Goal: Complete application form

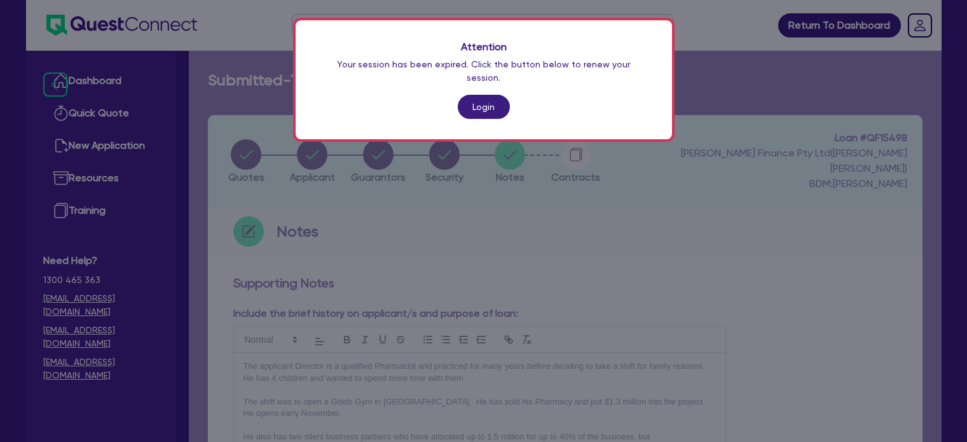
scroll to position [231, 0]
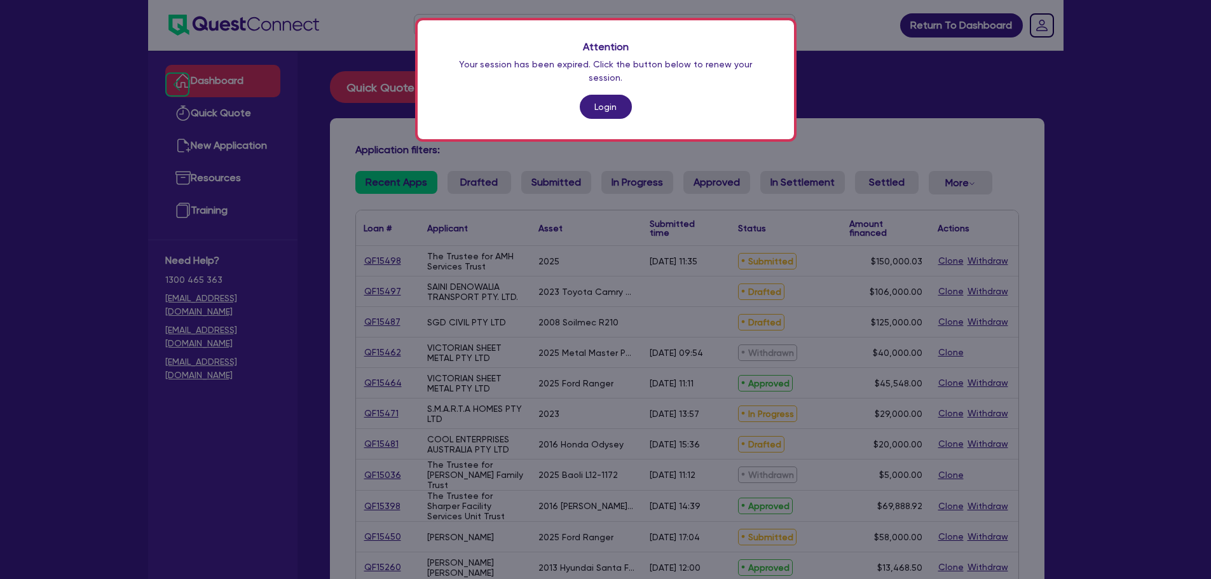
scroll to position [82, 0]
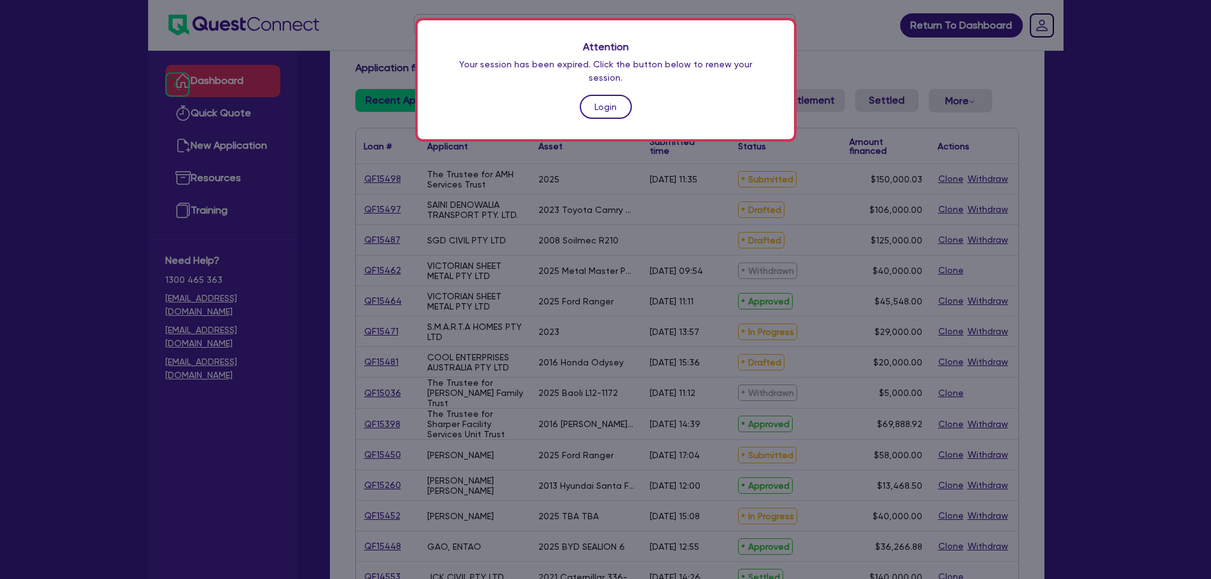
click at [607, 95] on link "Login" at bounding box center [606, 107] width 52 height 24
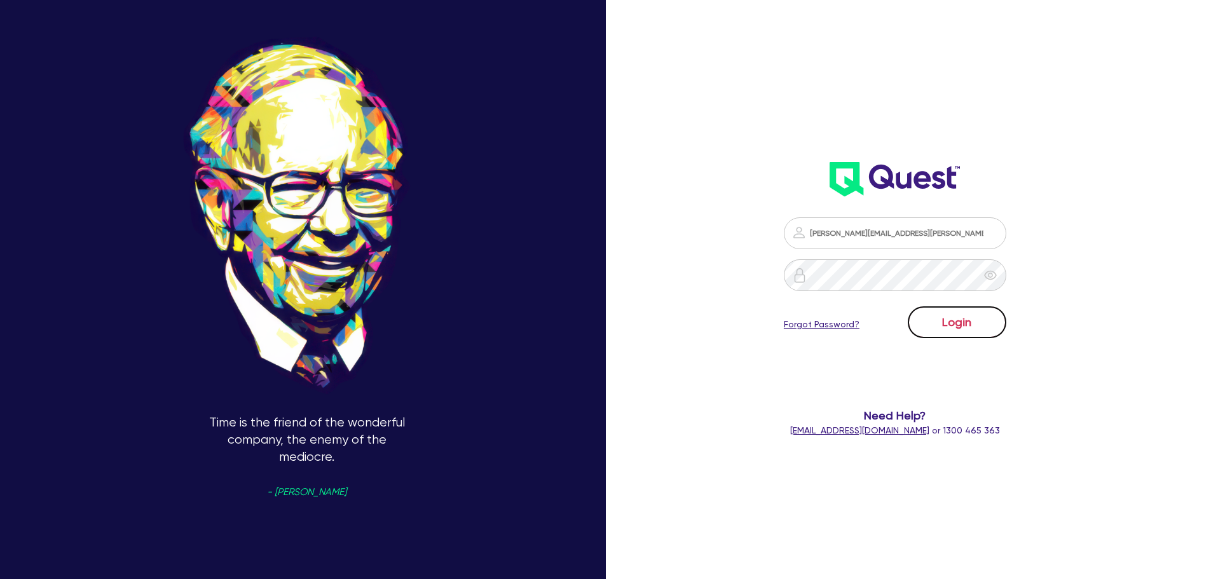
click at [941, 312] on button "Login" at bounding box center [957, 323] width 99 height 32
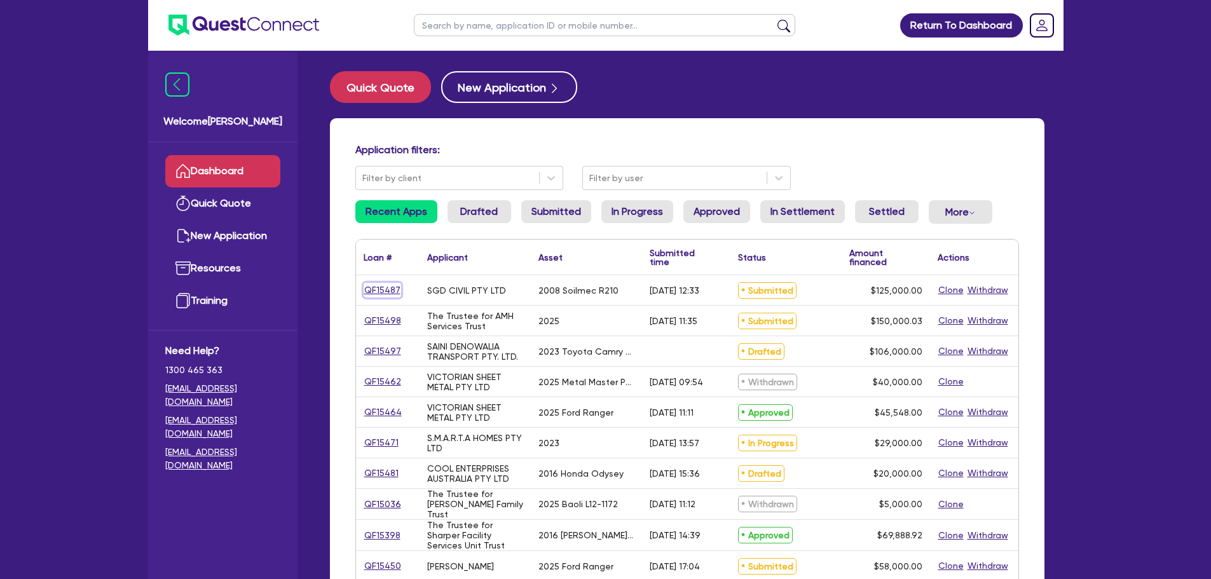
click at [376, 291] on link "QF15487" at bounding box center [383, 290] width 38 height 15
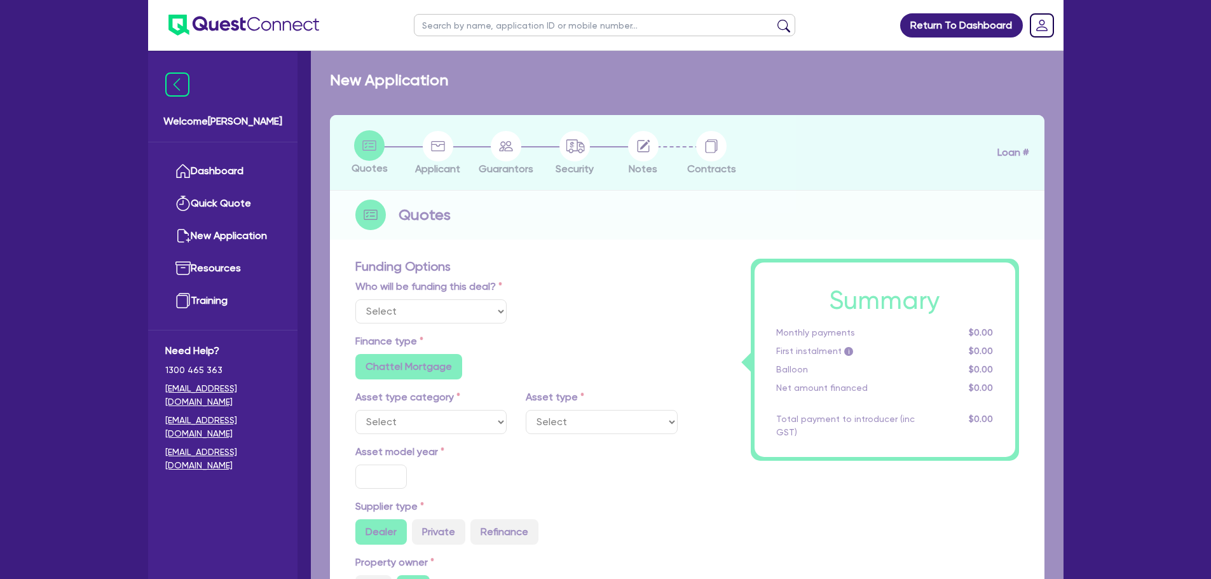
select select "Quest Finance - Own Book"
select select "PRIMARY_ASSETS"
type input "2008"
radio input "false"
radio input "true"
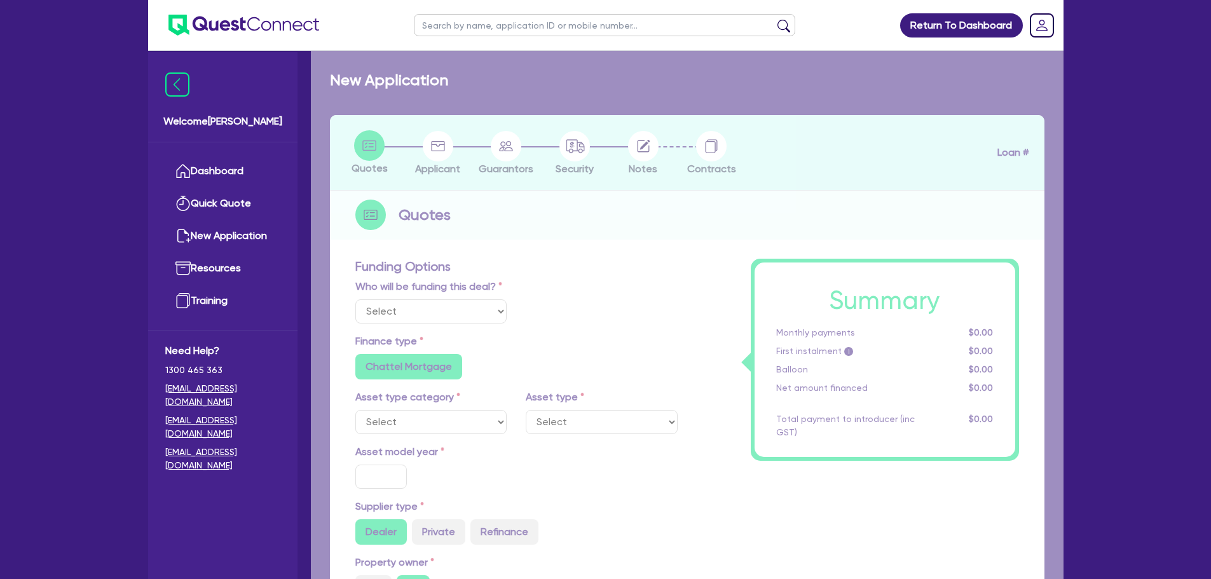
radio input "true"
type input "125,000"
type input "10"
type input "12,500"
type input "17.95"
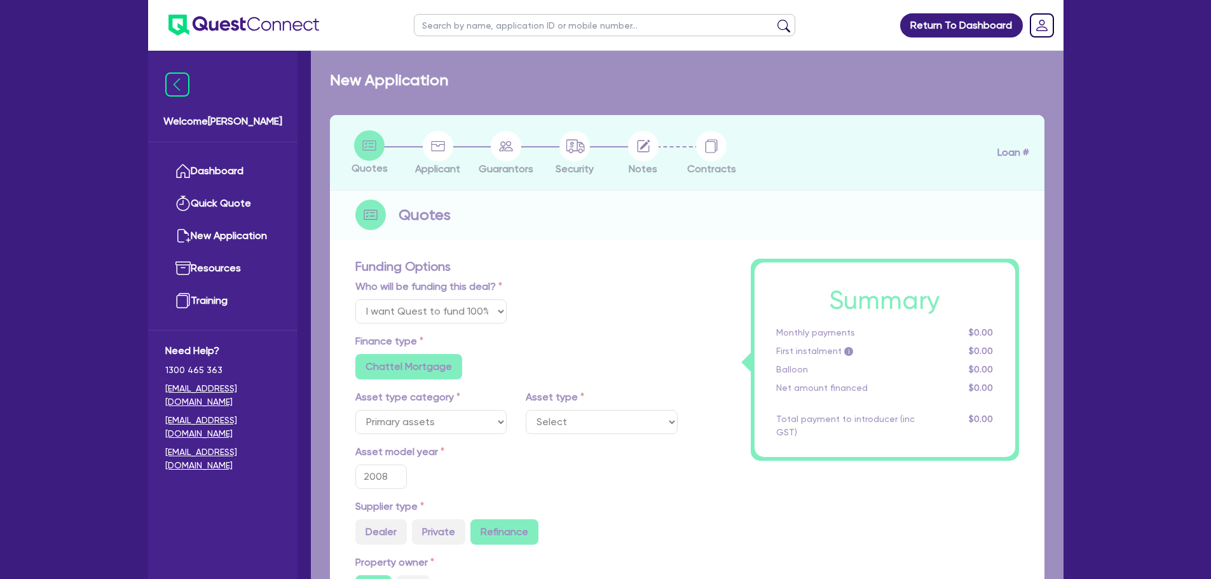
select select "CONSTRUCTION_AND_EARTHMOVING_EQUIPMENT"
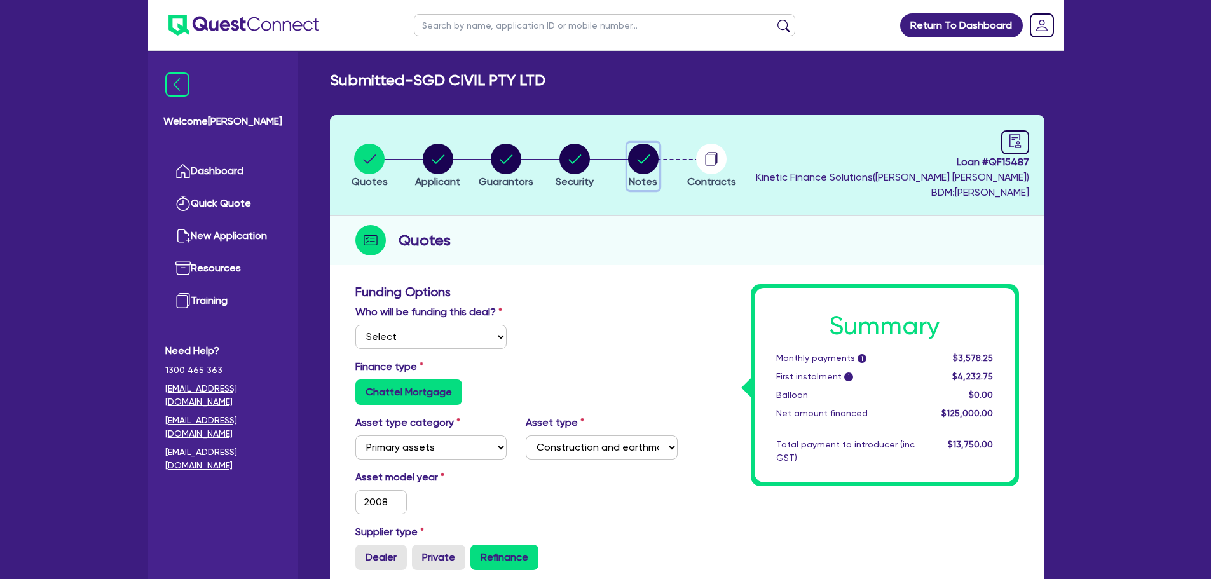
click at [651, 166] on circle "button" at bounding box center [643, 159] width 31 height 31
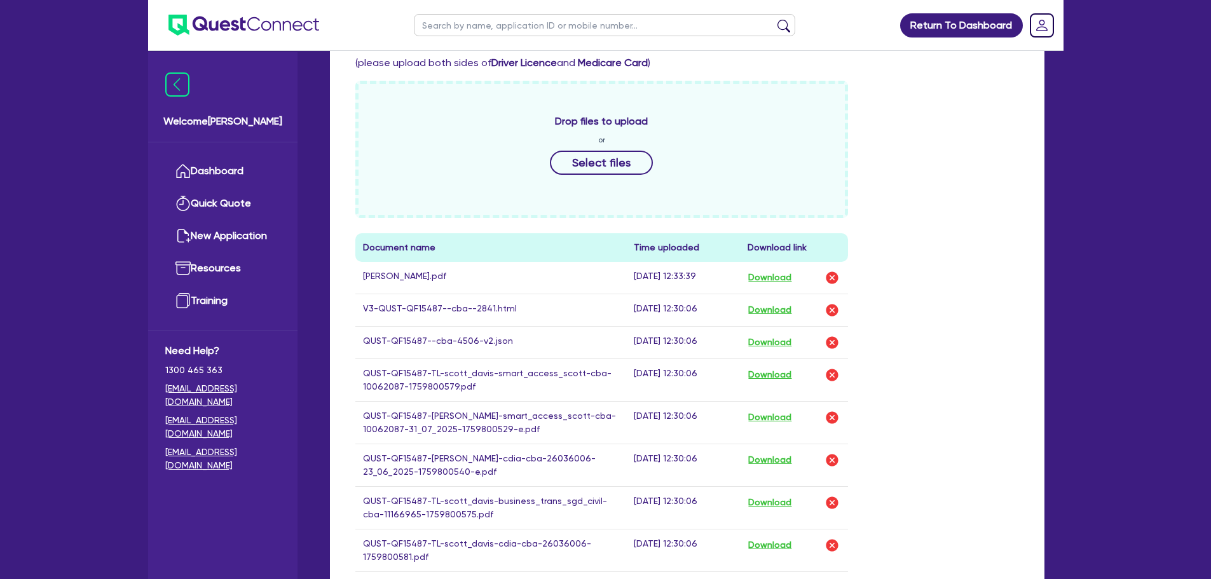
scroll to position [509, 0]
click at [773, 341] on button "Download" at bounding box center [770, 341] width 45 height 17
click at [1028, 321] on div "Drop files to upload or Select files Document name Time uploaded Download link …" at bounding box center [687, 400] width 683 height 642
click at [782, 310] on button "Download" at bounding box center [770, 309] width 45 height 17
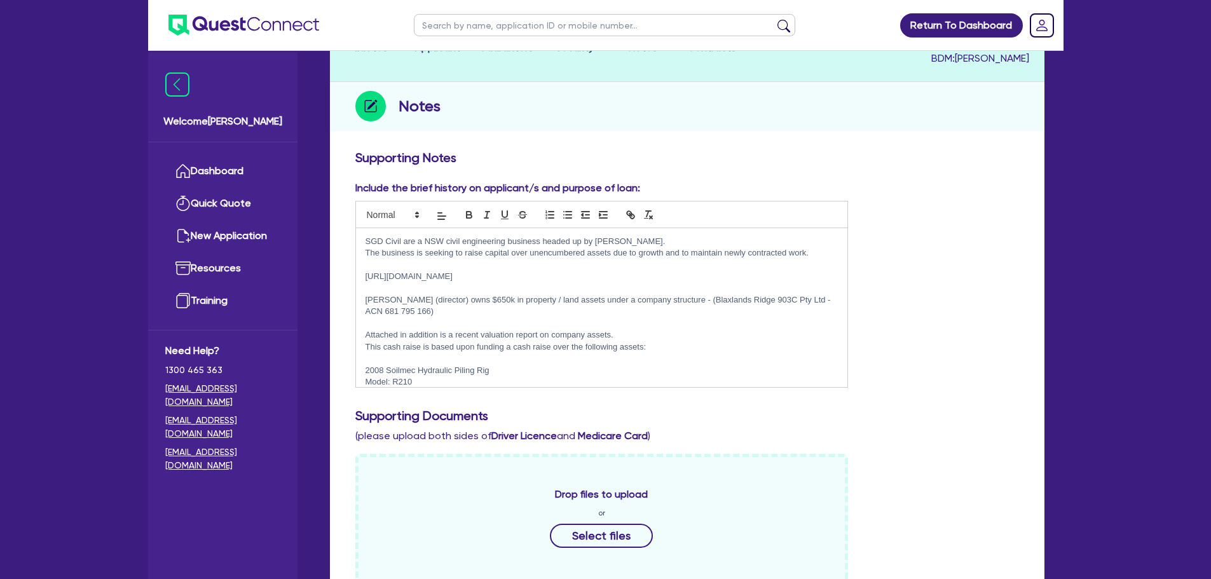
scroll to position [0, 0]
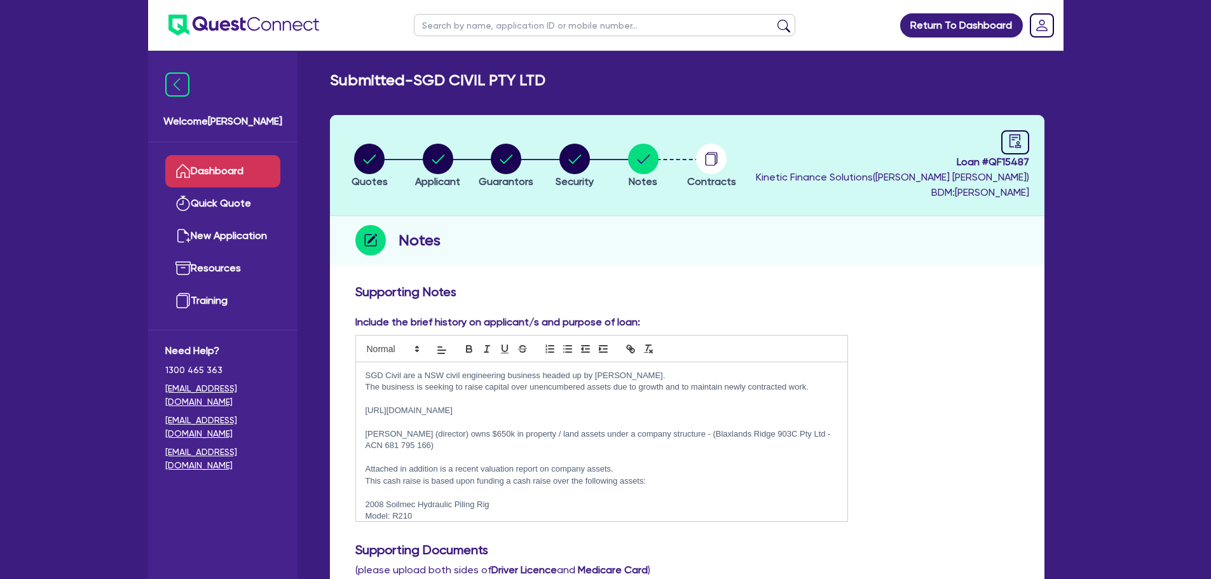
click at [233, 159] on link "Dashboard" at bounding box center [222, 171] width 115 height 32
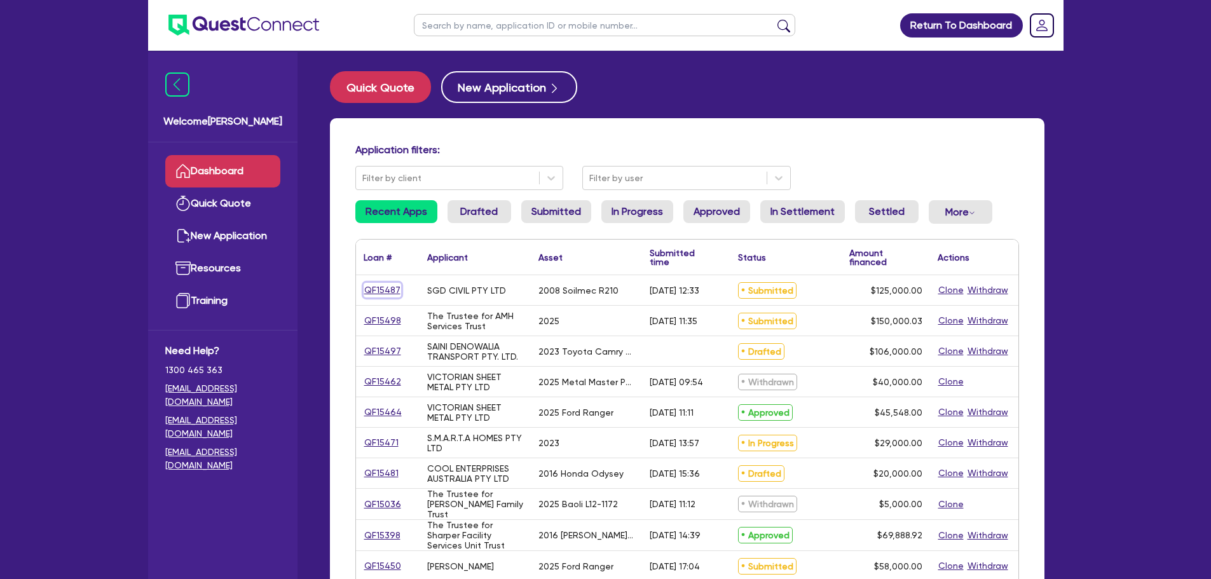
click at [389, 291] on link "QF15487" at bounding box center [383, 290] width 38 height 15
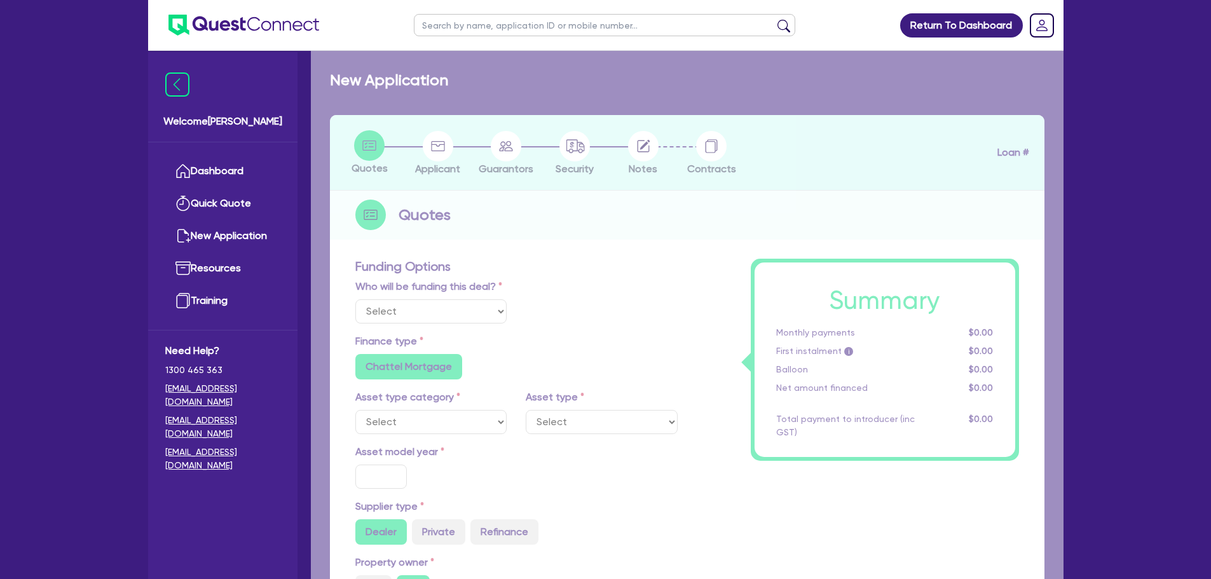
select select "Quest Finance - Own Book"
select select "PRIMARY_ASSETS"
type input "2008"
radio input "false"
radio input "true"
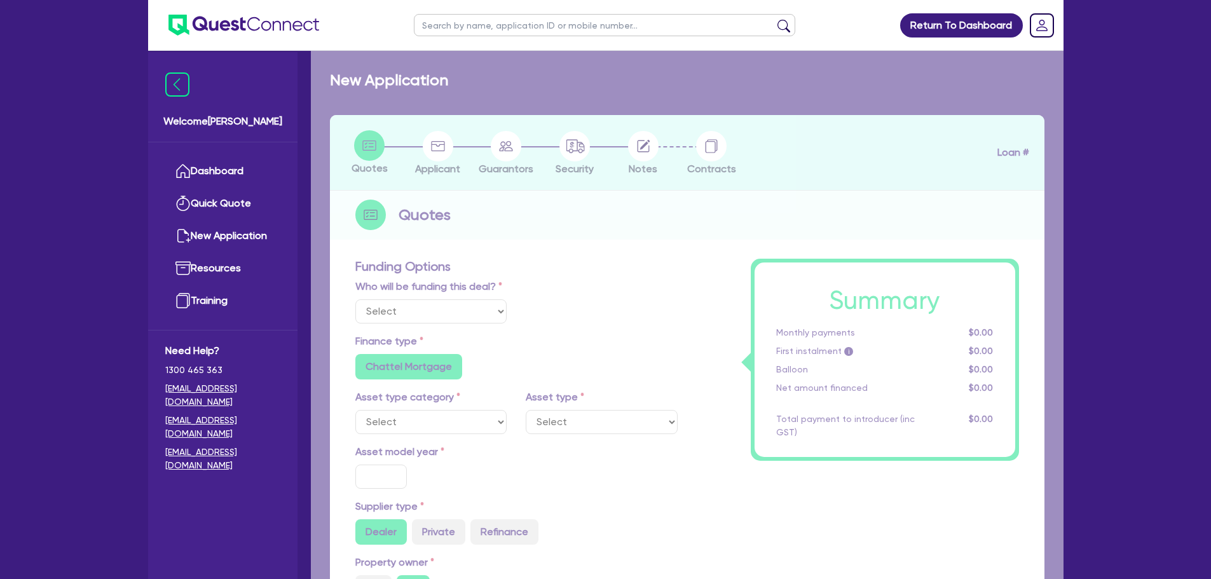
radio input "true"
type input "125,000"
type input "10"
type input "12,500"
type input "17.95"
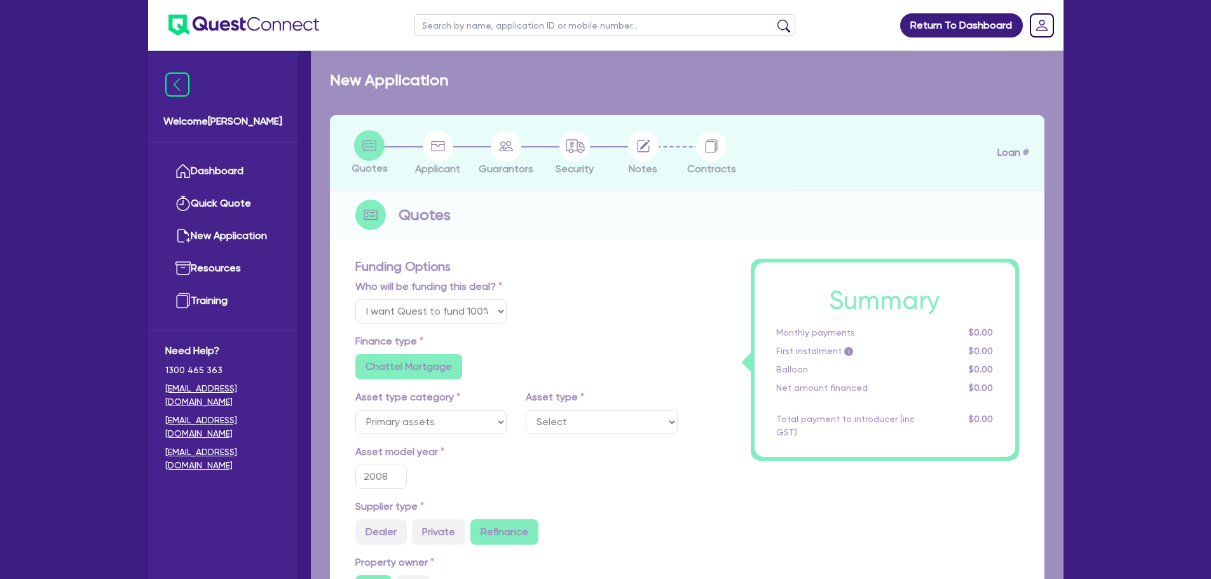
select select "CONSTRUCTION_AND_EARTHMOVING_EQUIPMENT"
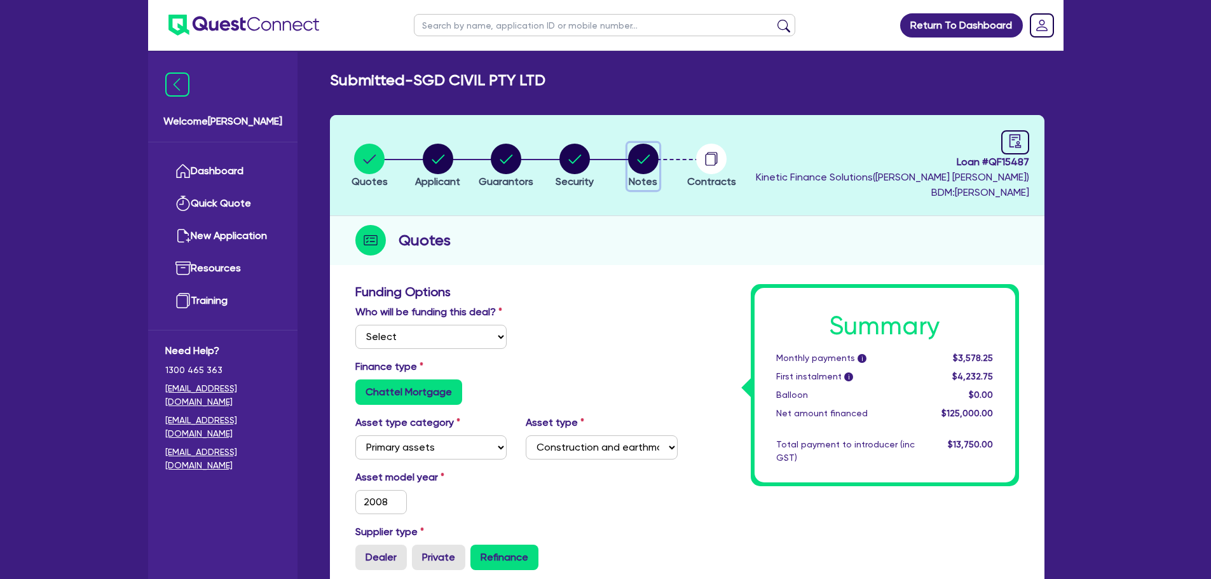
click at [653, 154] on circle "button" at bounding box center [643, 159] width 31 height 31
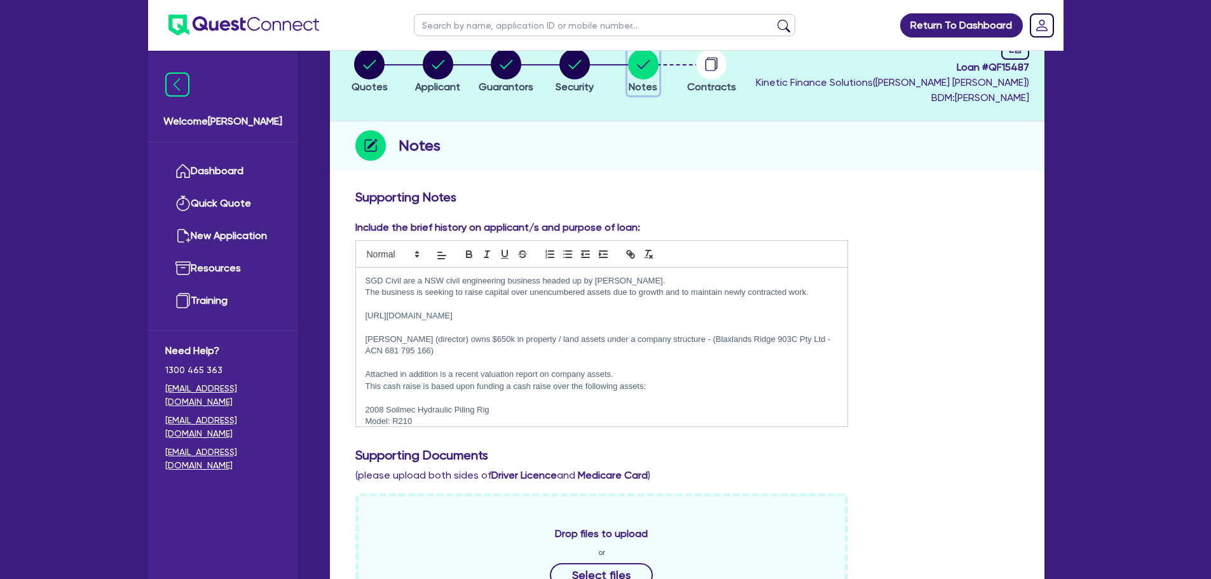
scroll to position [64, 0]
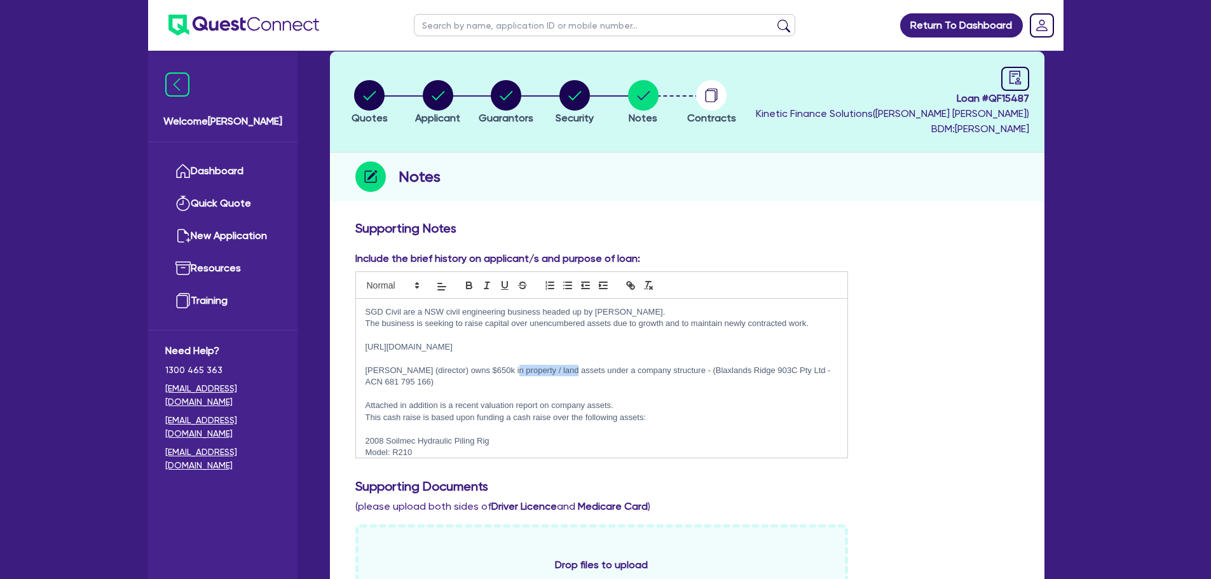
drag, startPoint x: 502, startPoint y: 370, endPoint x: 560, endPoint y: 371, distance: 58.5
click at [560, 371] on p "[PERSON_NAME] (director) owns $650k in property / land assets under a company s…" at bounding box center [602, 377] width 473 height 24
click at [582, 379] on p "[PERSON_NAME] (director) owns $650k in property / land assets under a company s…" at bounding box center [602, 377] width 473 height 24
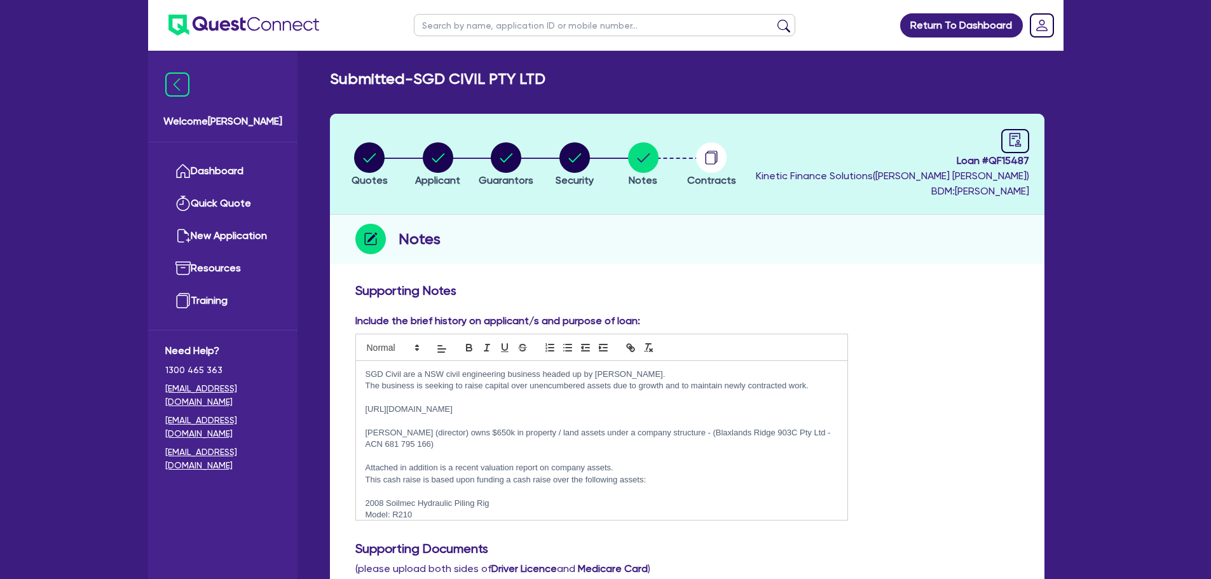
scroll to position [0, 0]
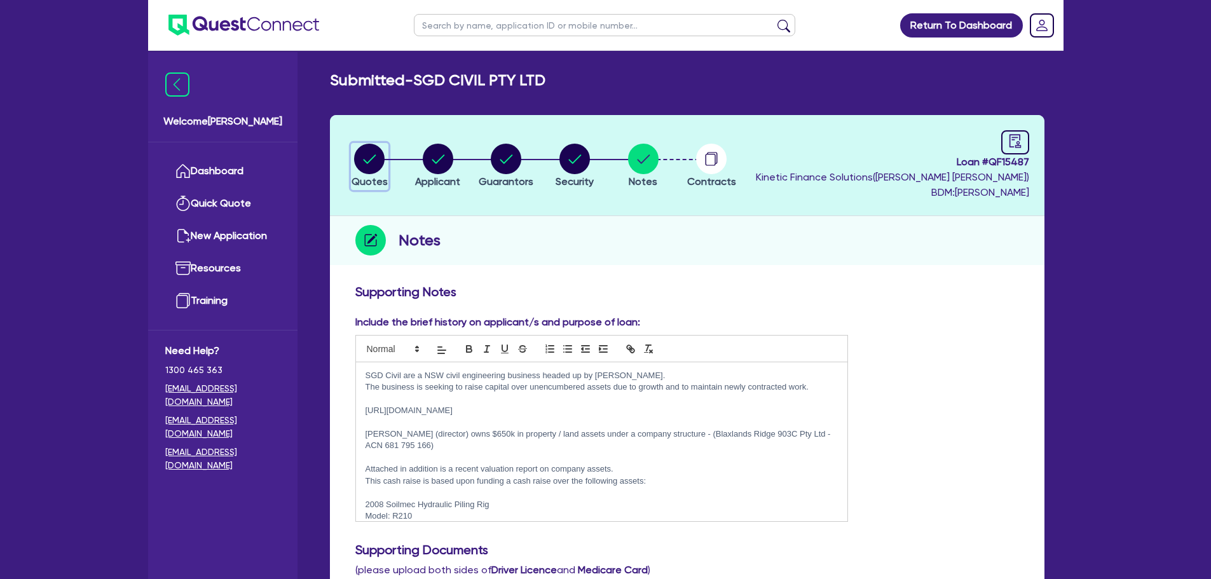
click at [375, 157] on icon "button" at bounding box center [370, 159] width 13 height 9
select select "Quest Finance - Own Book"
select select "PRIMARY_ASSETS"
select select "CONSTRUCTION_AND_EARTHMOVING_EQUIPMENT"
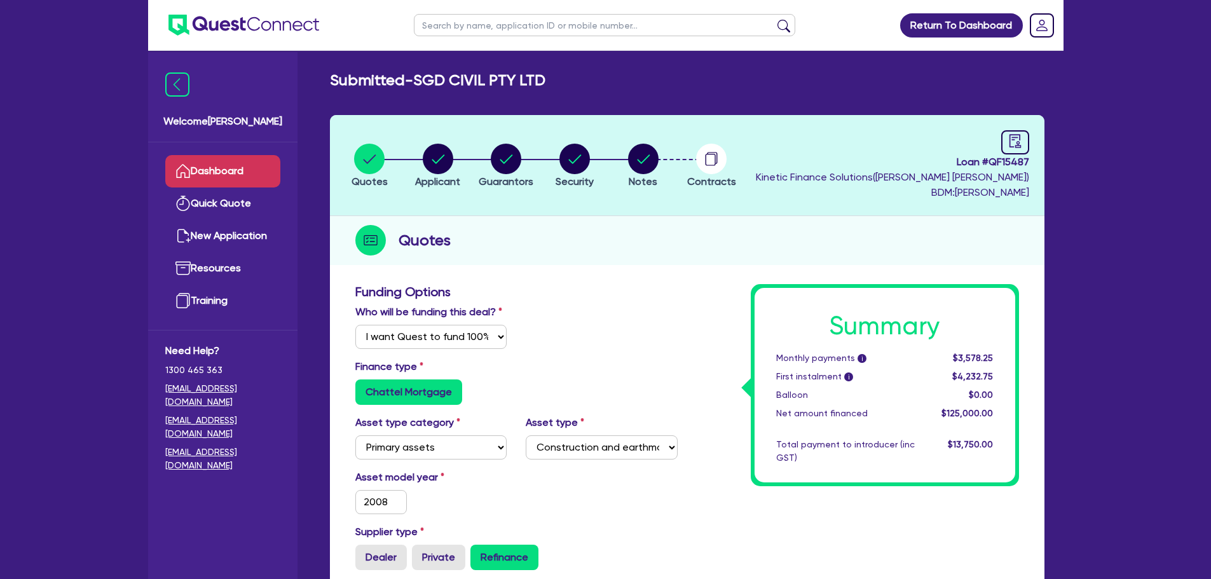
click at [244, 161] on link "Dashboard" at bounding box center [222, 171] width 115 height 32
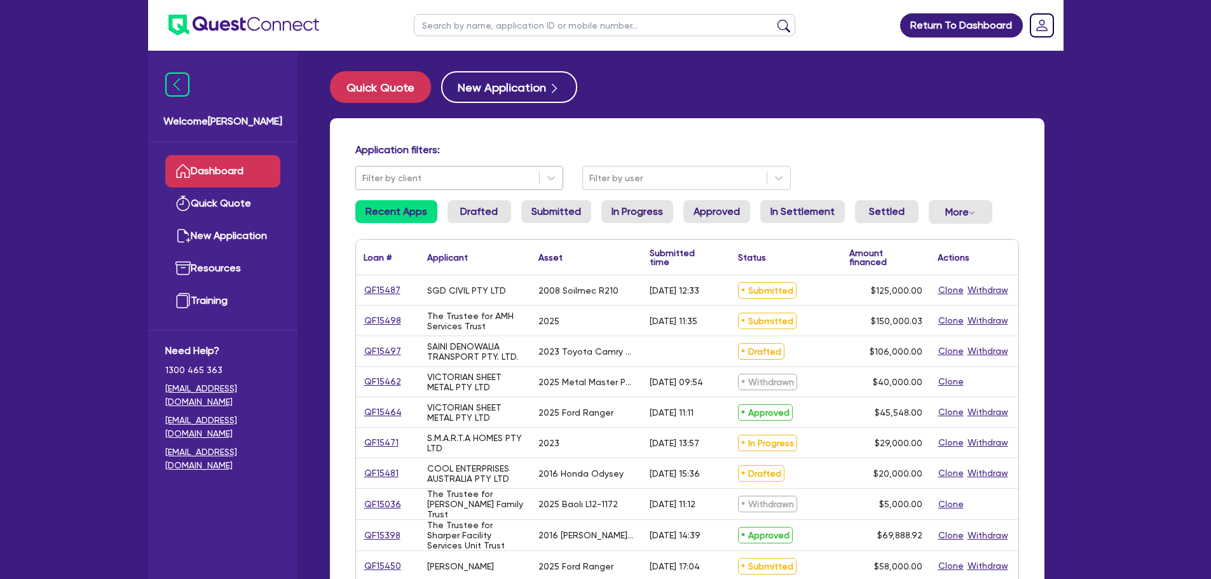
click at [507, 271] on div "Applicant ▲" at bounding box center [475, 257] width 111 height 35
click at [384, 328] on link "QF15498" at bounding box center [383, 321] width 38 height 15
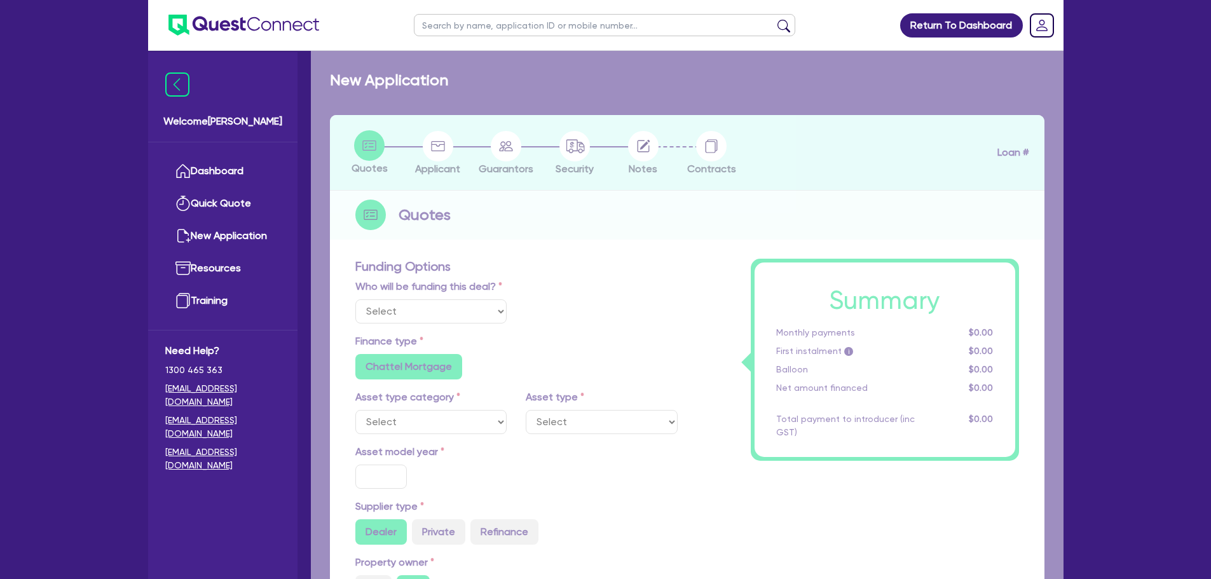
select select "Quest Finance - Own Book"
select select "TERTIARY_ASSETS"
type input "2025"
radio input "true"
type input "171,566.15"
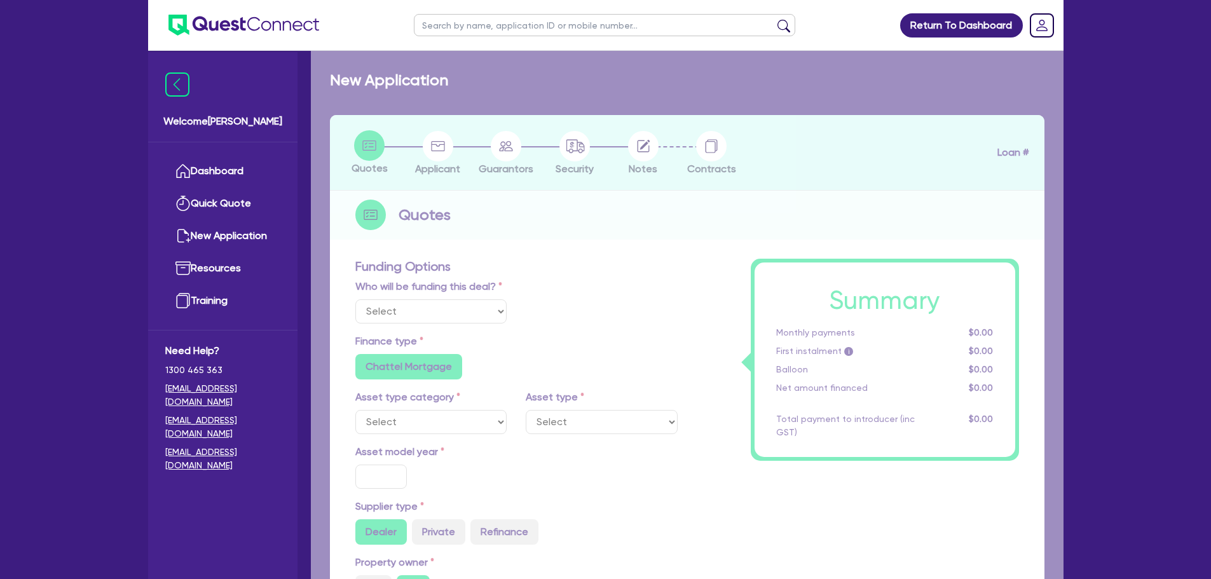
type input "21,566.12"
type input "4"
type input "6,000"
radio input "true"
type input "17.95"
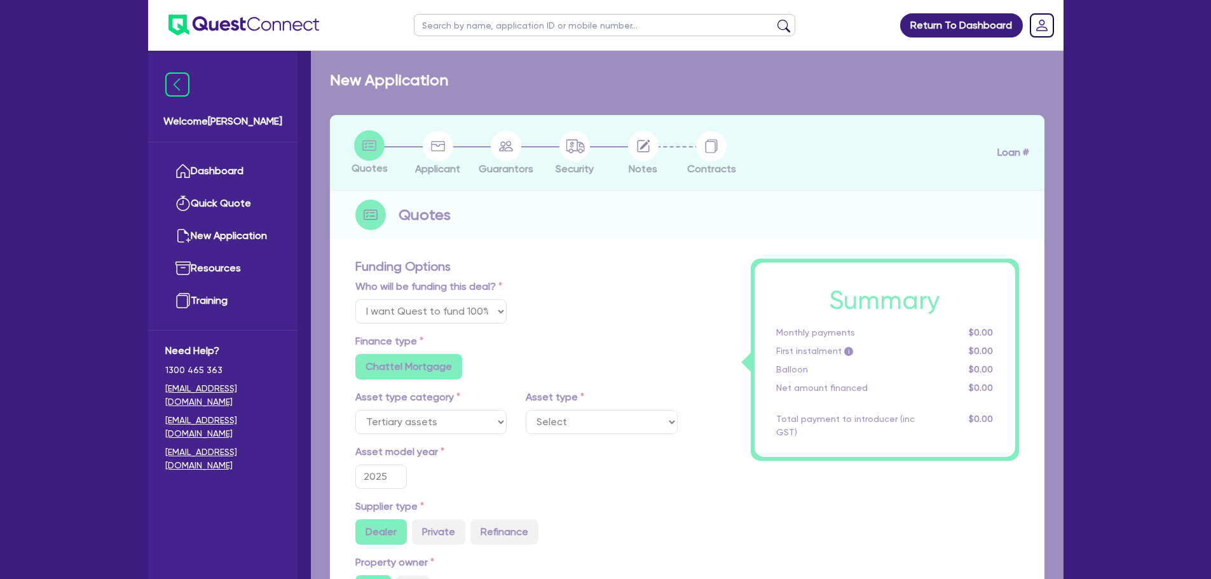
select select "IT_EQUIPMENT"
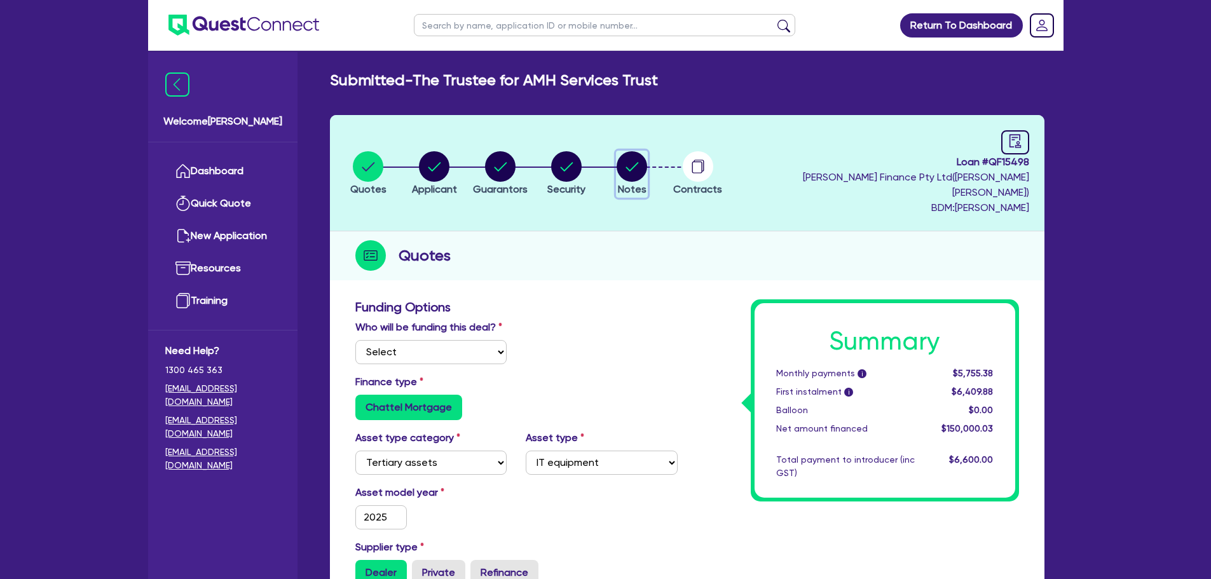
click at [642, 154] on circle "button" at bounding box center [632, 166] width 31 height 31
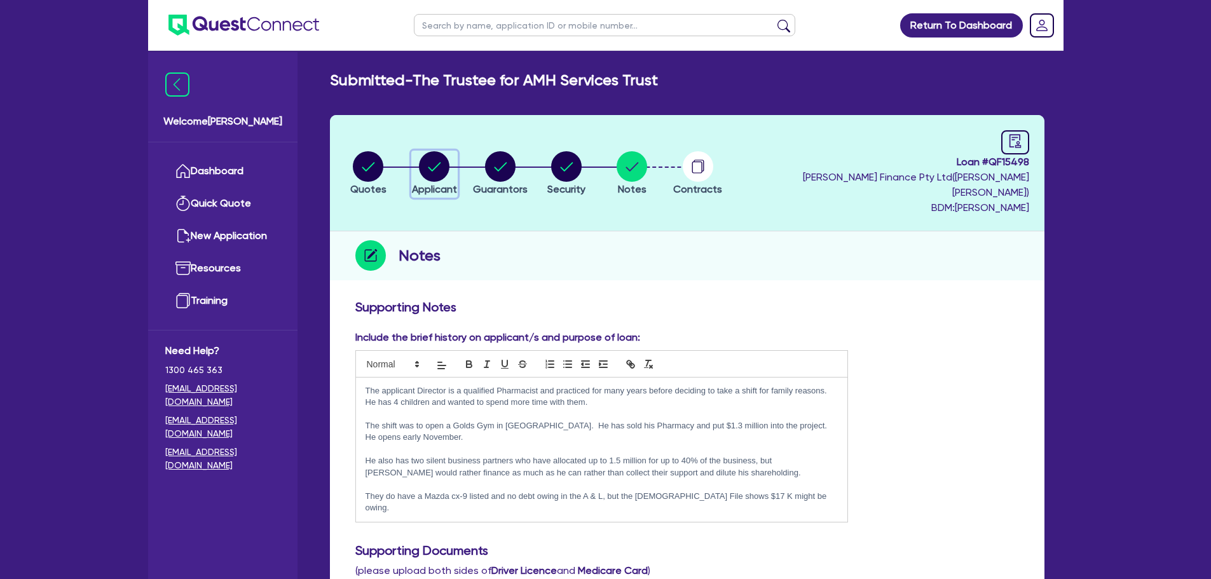
click at [424, 173] on icon "button" at bounding box center [434, 166] width 31 height 31
select select "TRUST"
select select "COMPANY"
select select "ARTS_RECREATION"
select select "GYMS"
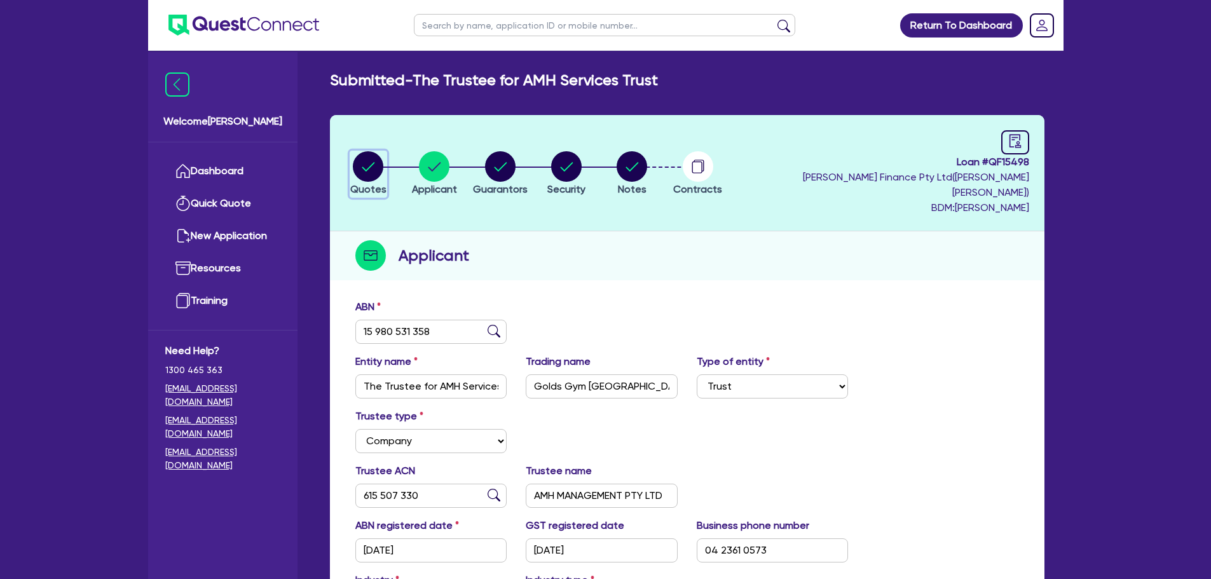
click at [382, 157] on circle "button" at bounding box center [368, 166] width 31 height 31
select select "Quest Finance - Own Book"
select select "TERTIARY_ASSETS"
select select "IT_EQUIPMENT"
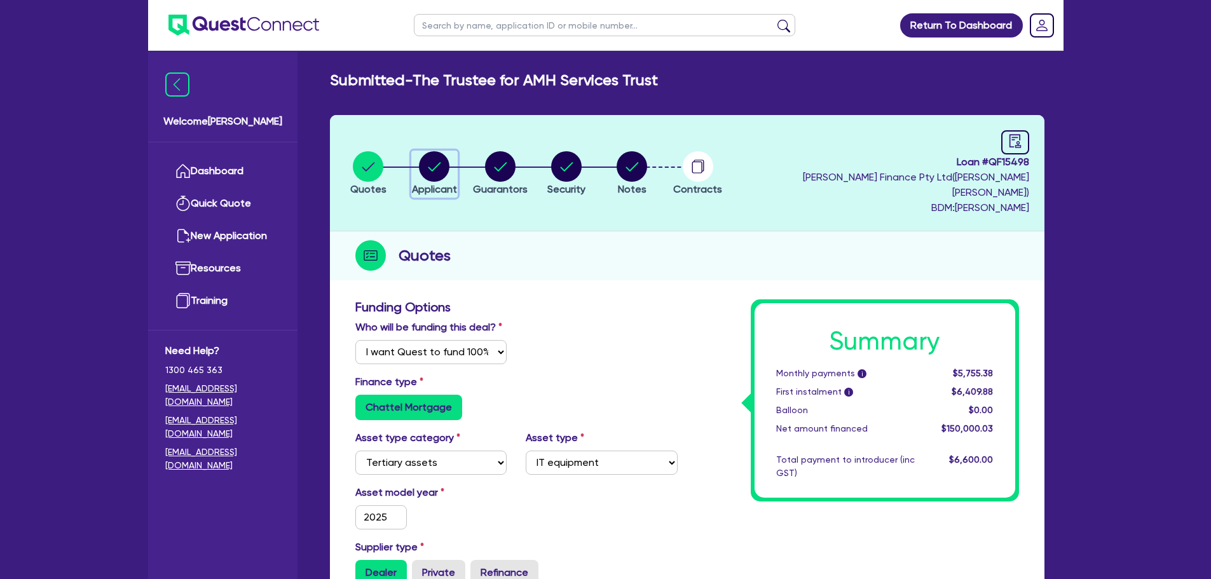
click at [436, 157] on circle "button" at bounding box center [434, 166] width 31 height 31
select select "TRUST"
select select "COMPANY"
select select "ARTS_RECREATION"
select select "GYMS"
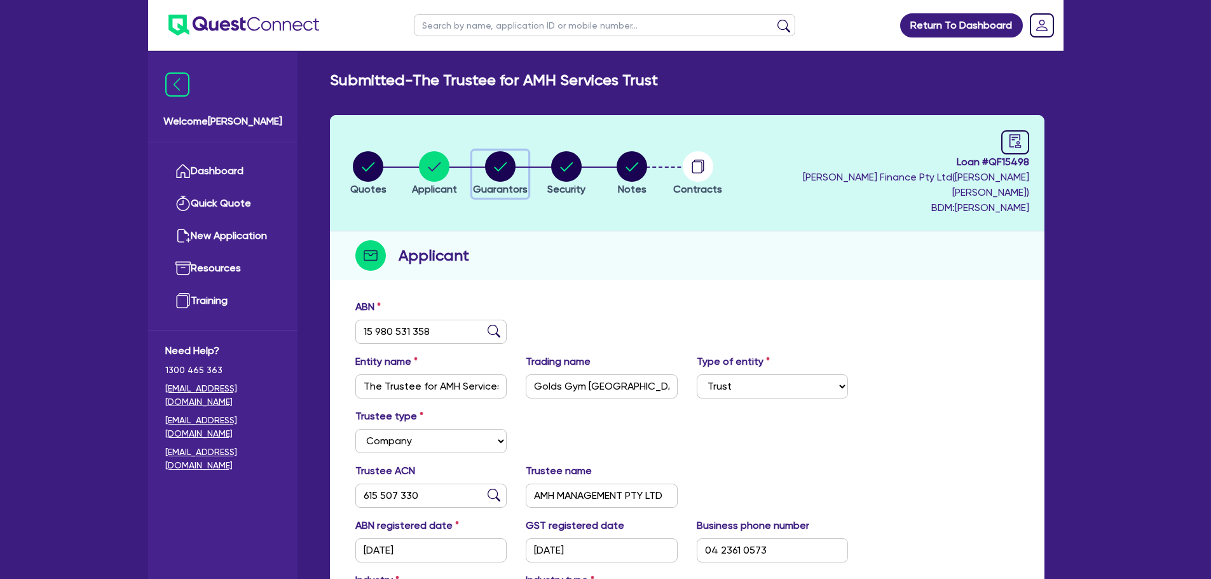
click at [508, 170] on circle "button" at bounding box center [500, 166] width 31 height 31
select select "MR"
select select "[GEOGRAPHIC_DATA]"
select select "MARRIED"
select select "PROPERTY"
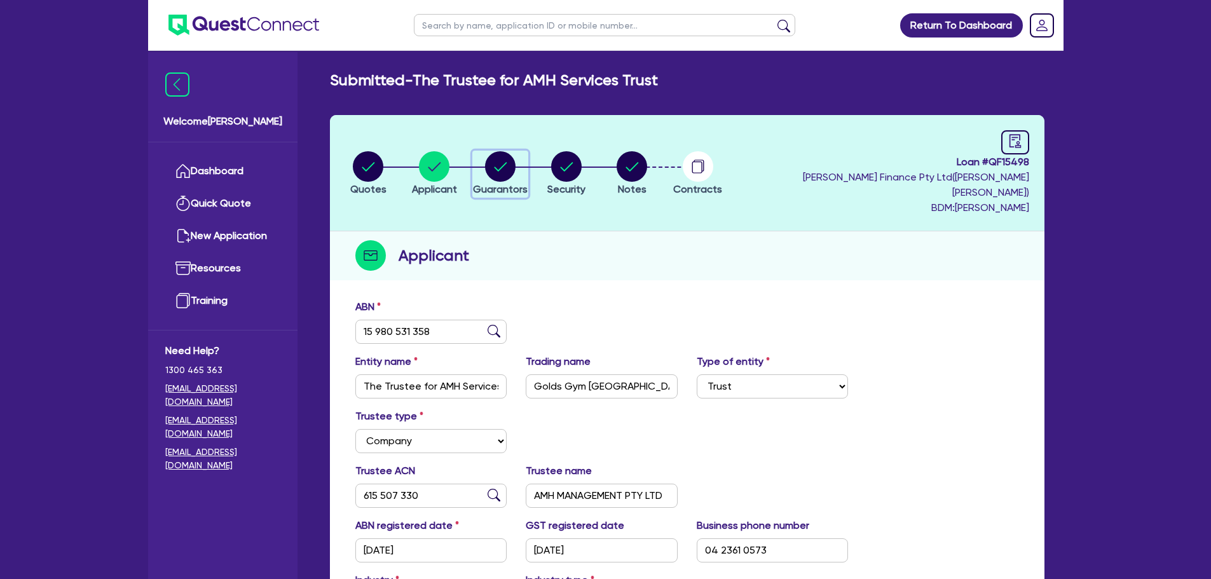
select select "CASH"
select select "VEHICLE"
select select "HOUSEHOLD_PERSONAL"
select select "CASH"
select select "OTHER"
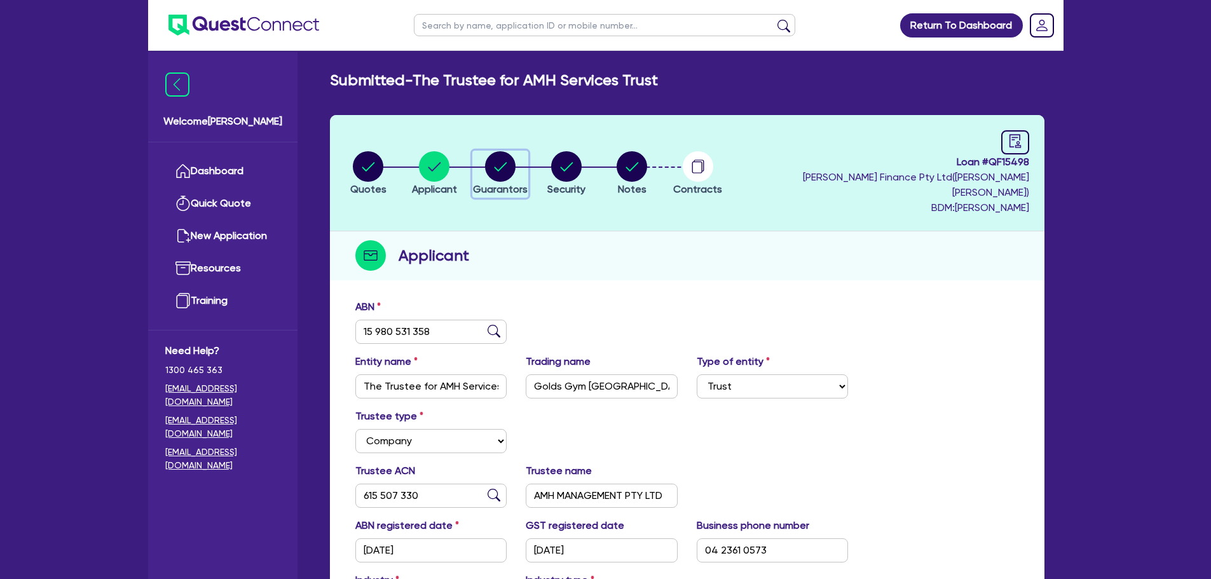
select select "MORTGAGE"
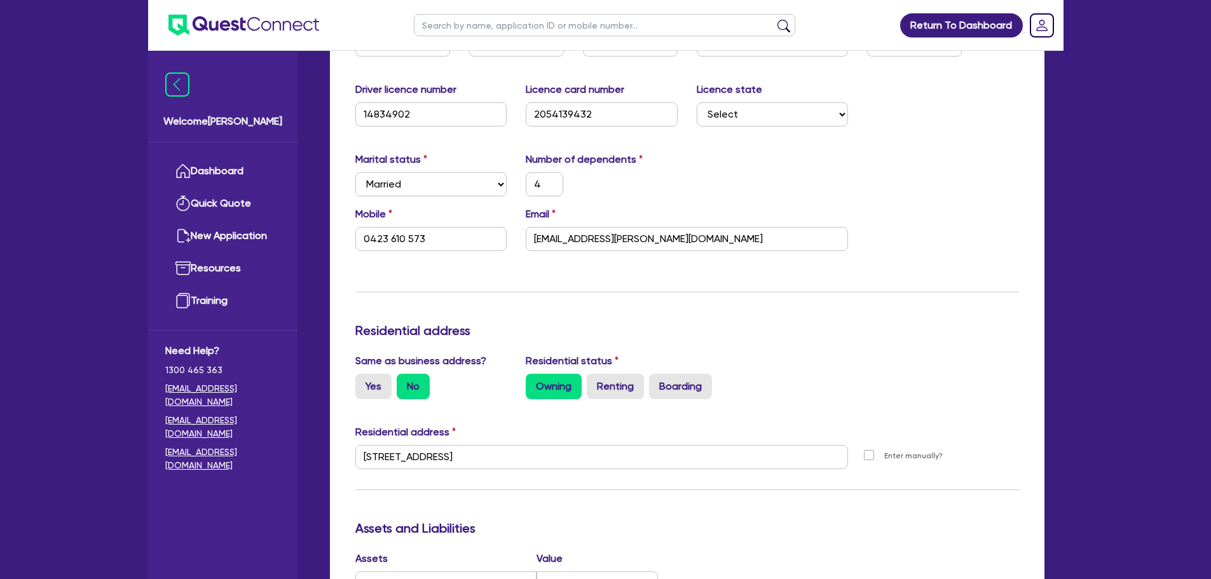
scroll to position [127, 0]
